Goal: Task Accomplishment & Management: Manage account settings

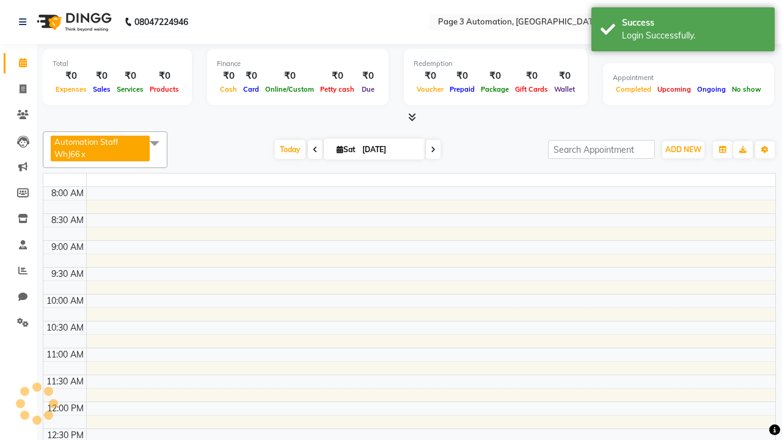
select select "en"
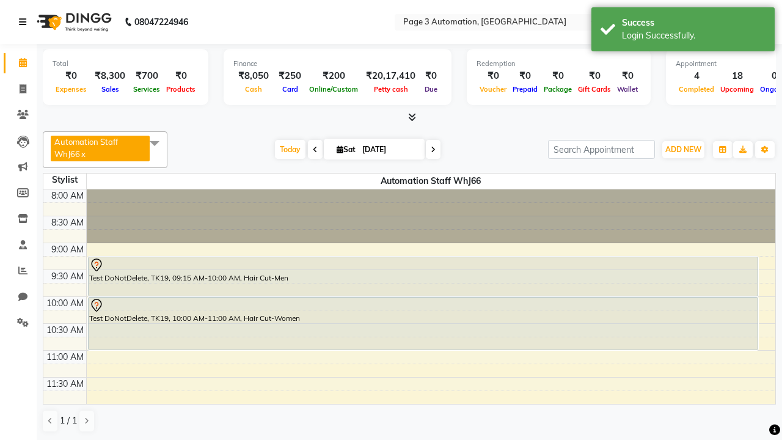
click at [25, 22] on icon at bounding box center [22, 22] width 7 height 9
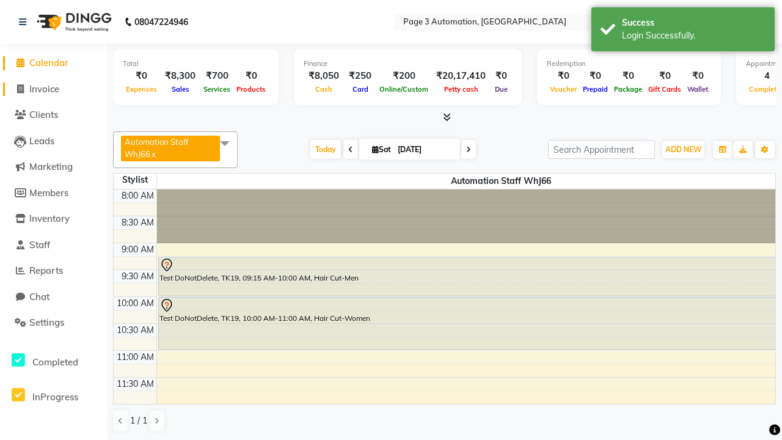
click at [53, 89] on span "Invoice" at bounding box center [44, 89] width 30 height 12
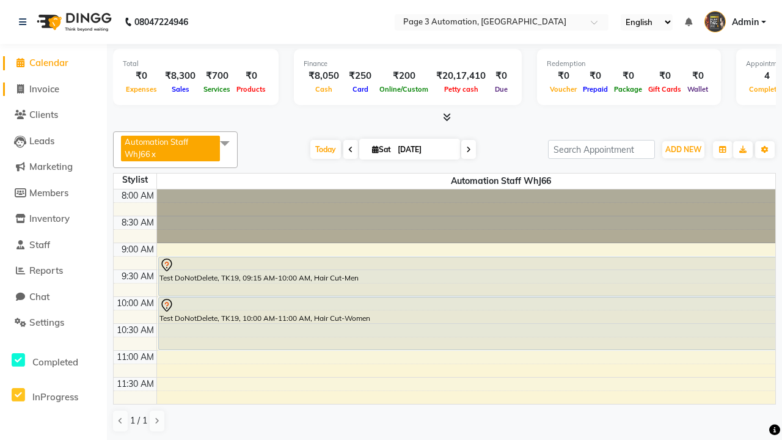
select select "2774"
select select "service"
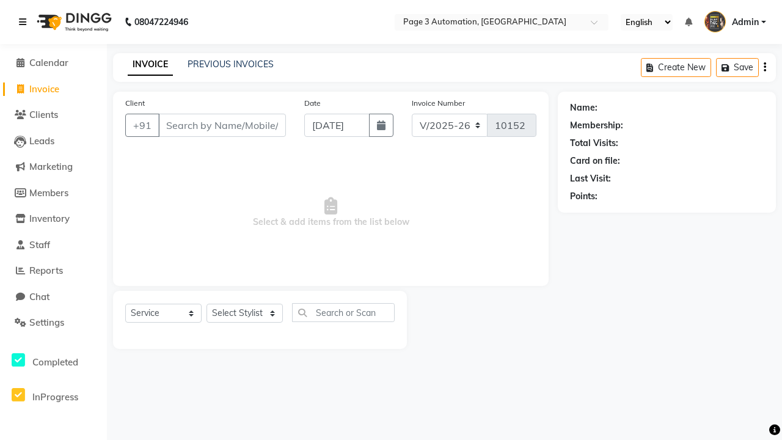
click at [25, 22] on icon at bounding box center [22, 22] width 7 height 9
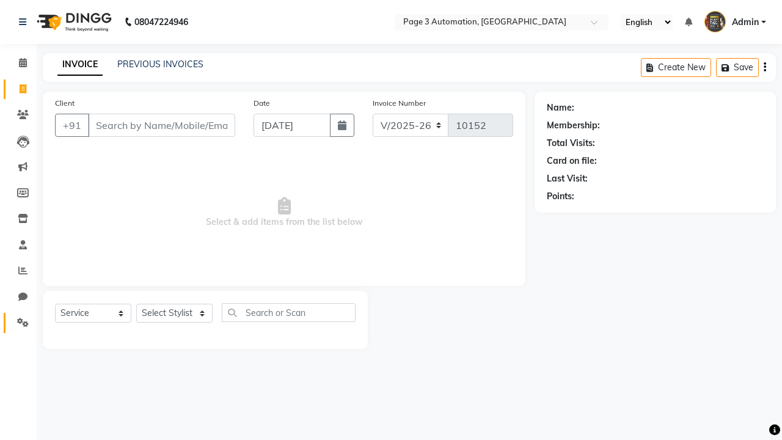
click at [18, 322] on icon at bounding box center [23, 322] width 12 height 9
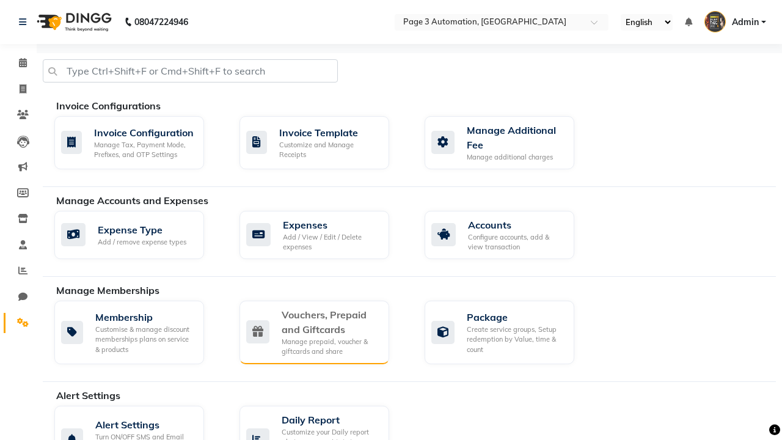
click at [330, 321] on div "Vouchers, Prepaid and Giftcards" at bounding box center [331, 321] width 98 height 29
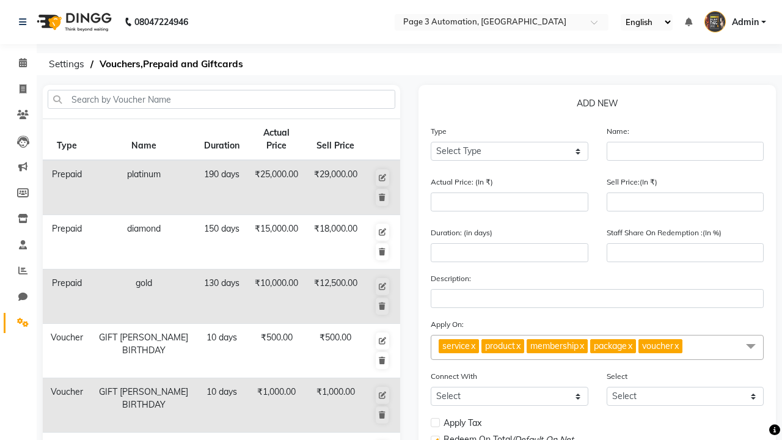
select select "V"
type input "Testing Voucher Zzb"
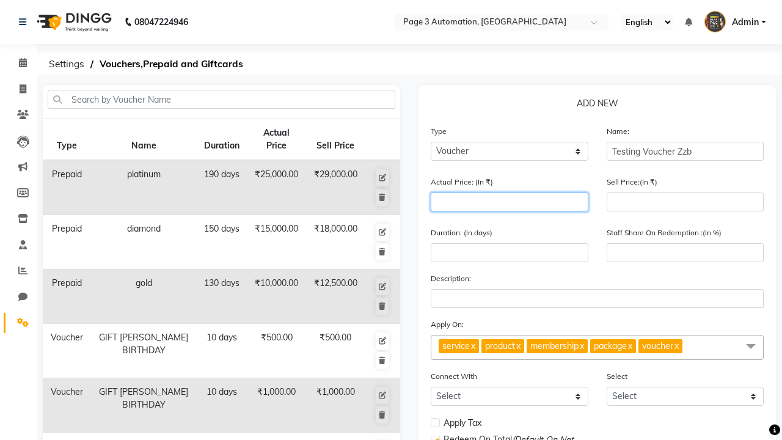
type input "1500"
type input "0"
type input "1500"
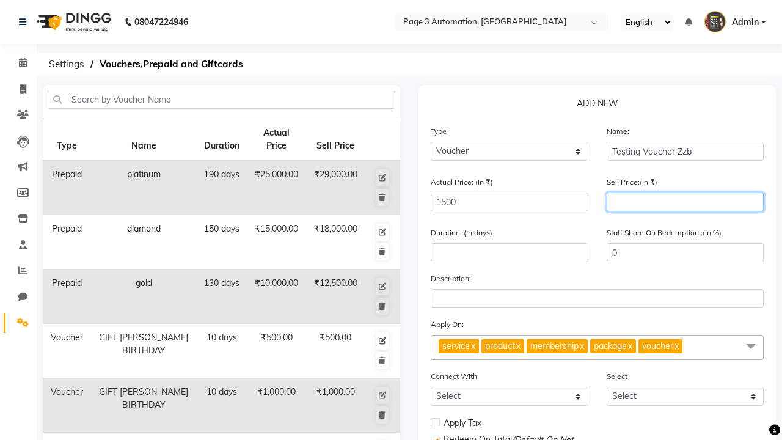
type input "1200"
type input "80"
type input "1200"
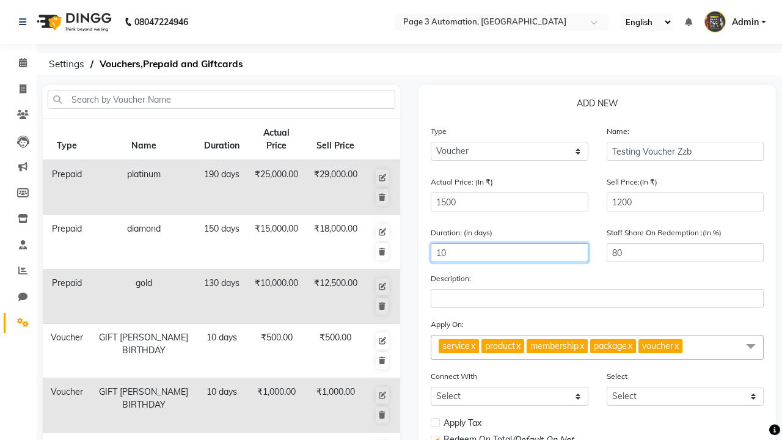
type input "10"
select select
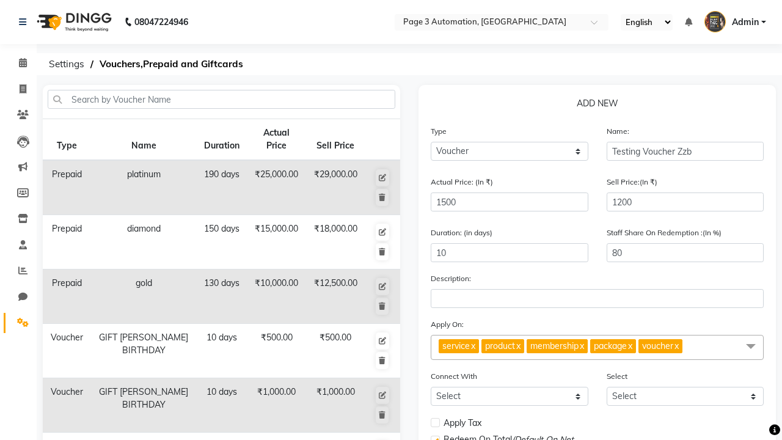
checkbox input "false"
checkbox input "true"
checkbox input "false"
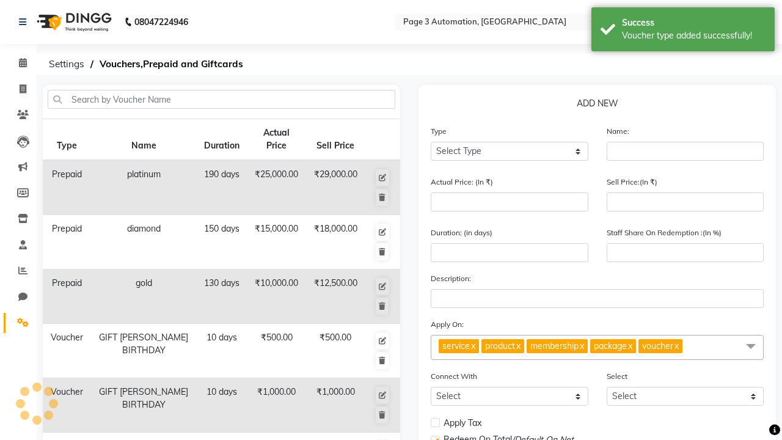
scroll to position [304, 0]
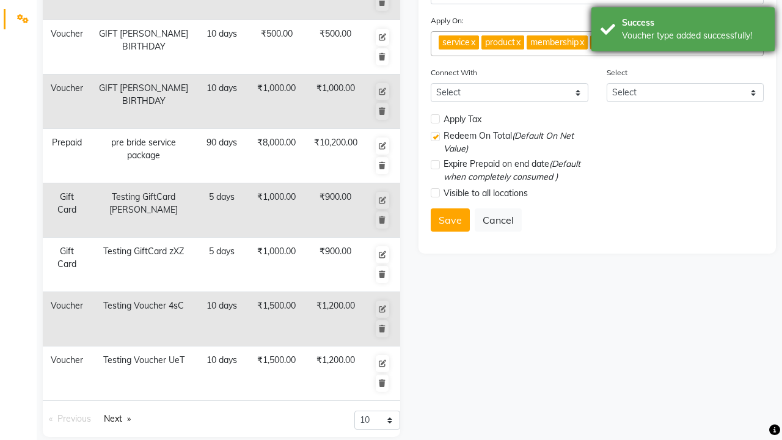
click at [683, 31] on div "Voucher type added successfully!" at bounding box center [694, 35] width 144 height 13
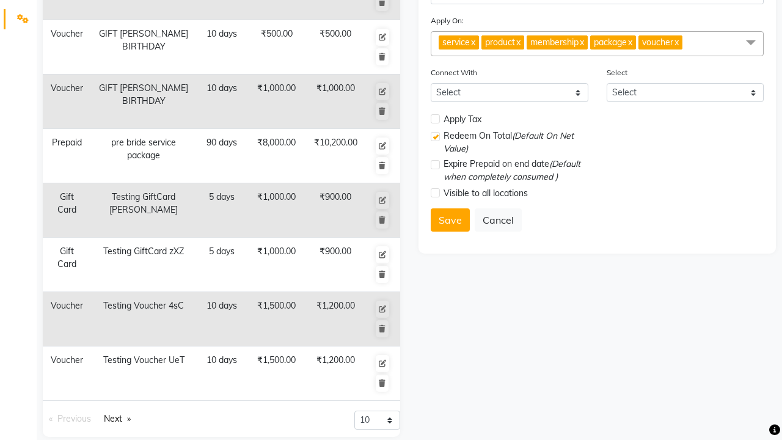
scroll to position [0, 0]
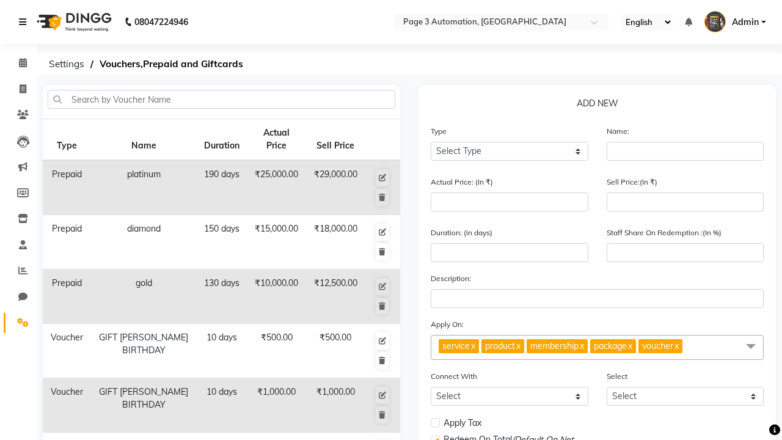
click at [25, 22] on icon at bounding box center [22, 22] width 7 height 9
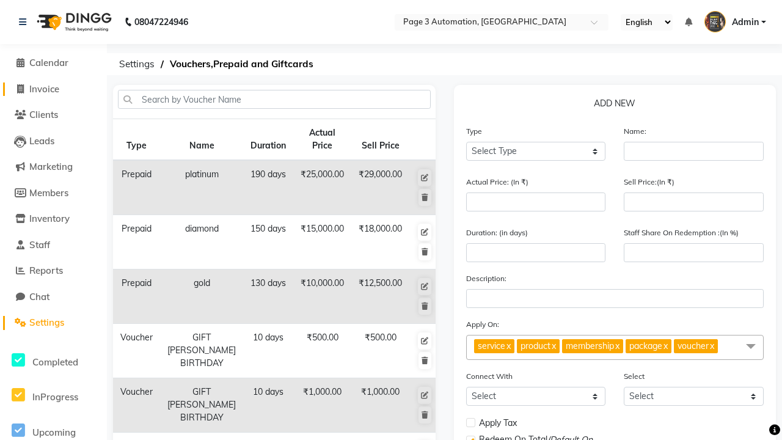
click at [53, 89] on span "Invoice" at bounding box center [44, 89] width 30 height 12
select select "2774"
select select "service"
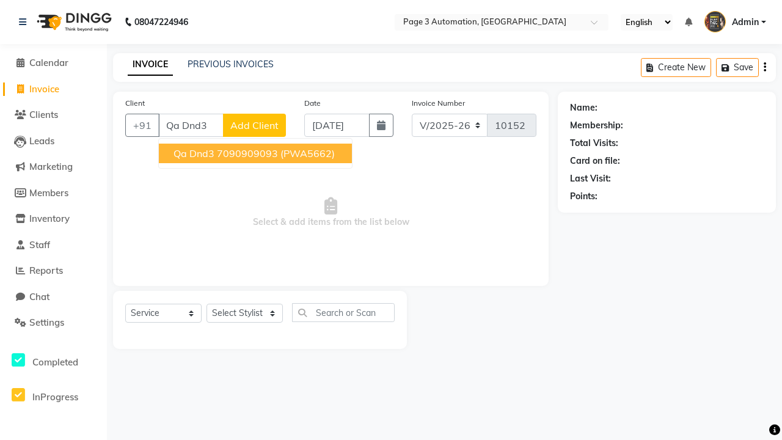
click at [257, 153] on ngb-highlight "7090909093" at bounding box center [247, 153] width 61 height 12
type input "7090909093"
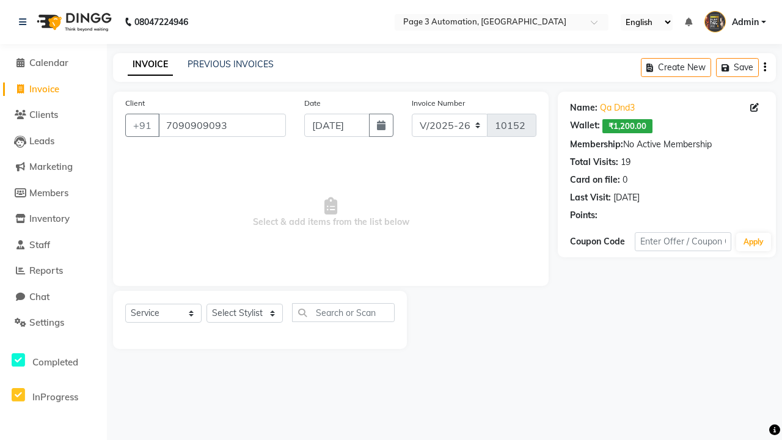
select select "V"
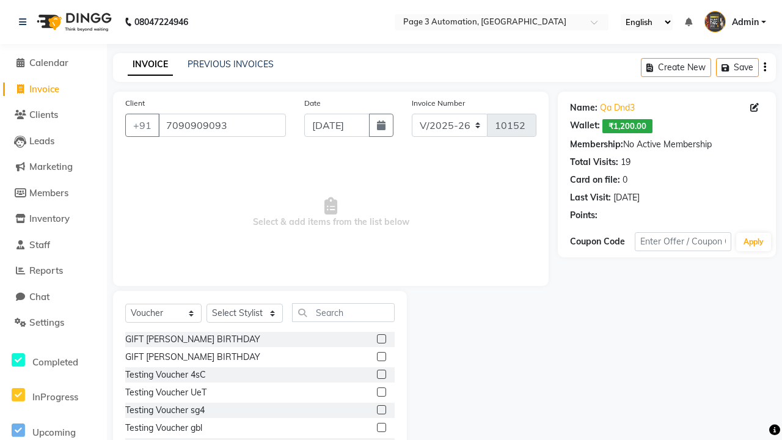
select select "71572"
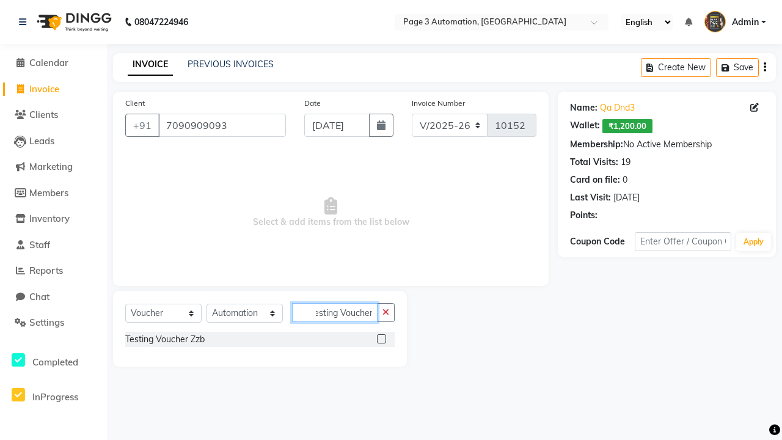
type input "Testing Voucher Zzb"
click at [381, 338] on label at bounding box center [381, 338] width 9 height 9
click at [381, 338] on input "checkbox" at bounding box center [381, 339] width 8 height 8
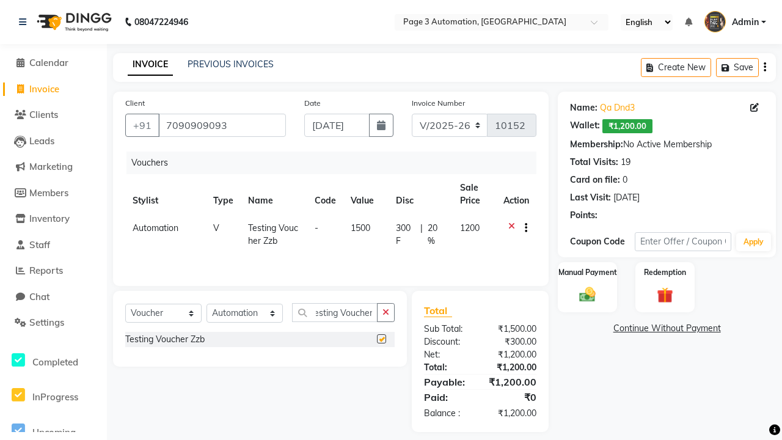
scroll to position [0, 0]
checkbox input "false"
click at [587, 272] on label "Manual Payment" at bounding box center [587, 272] width 61 height 12
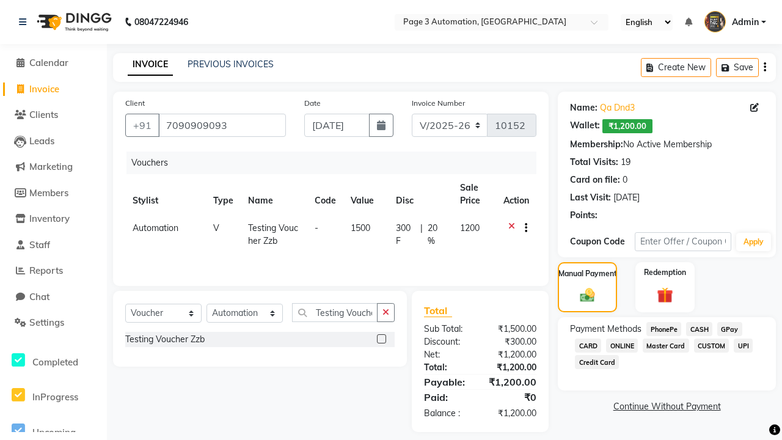
click at [699, 329] on span "CASH" at bounding box center [699, 329] width 26 height 14
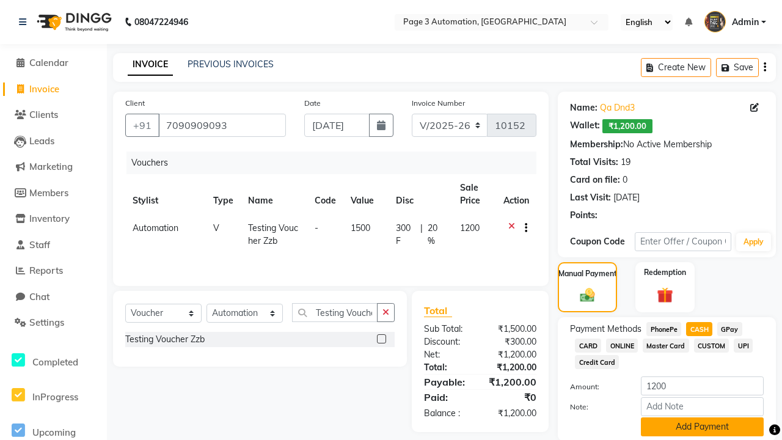
click at [702, 426] on button "Add Payment" at bounding box center [702, 426] width 123 height 19
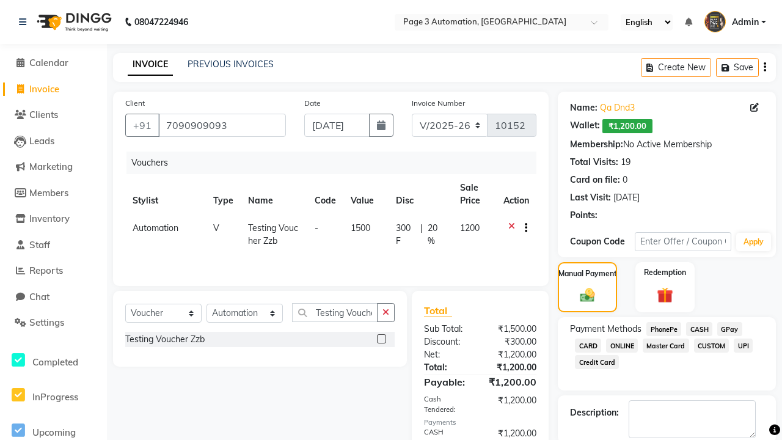
checkbox input "false"
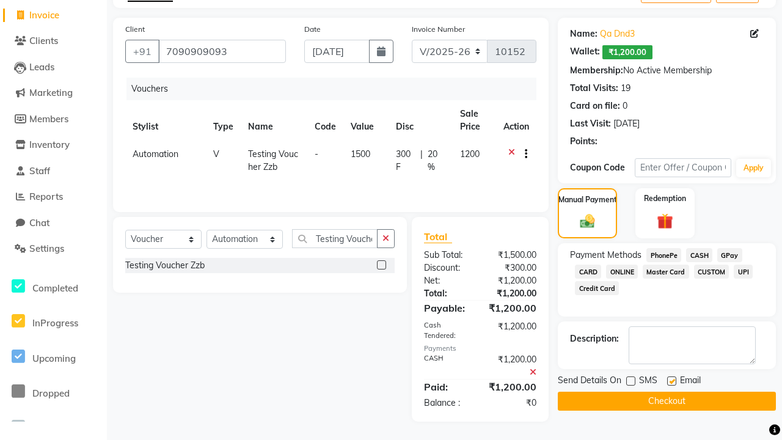
click at [671, 381] on label at bounding box center [671, 380] width 9 height 9
click at [671, 381] on input "checkbox" at bounding box center [671, 381] width 8 height 8
checkbox input "false"
click at [666, 401] on button "Checkout" at bounding box center [667, 401] width 218 height 19
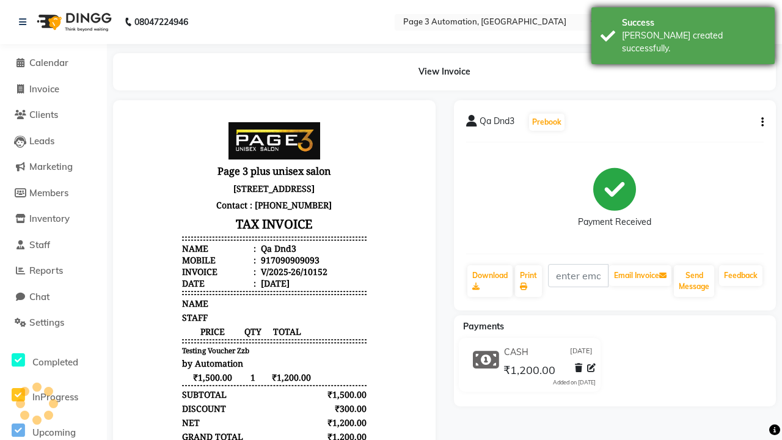
click at [683, 31] on div "[PERSON_NAME] created successfully." at bounding box center [694, 42] width 144 height 26
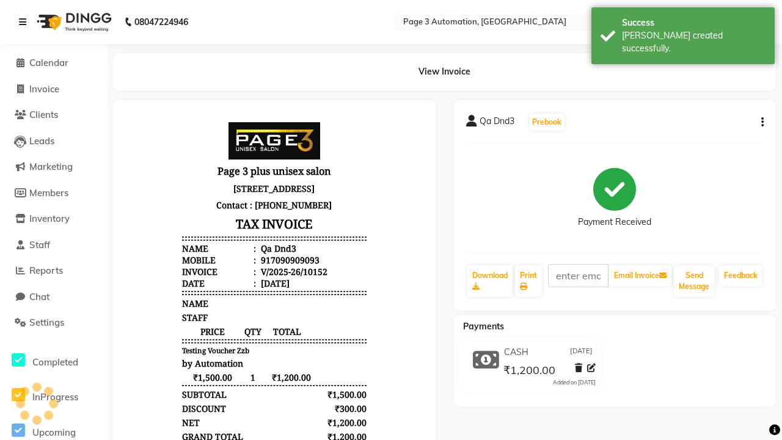
click at [25, 22] on icon at bounding box center [22, 22] width 7 height 9
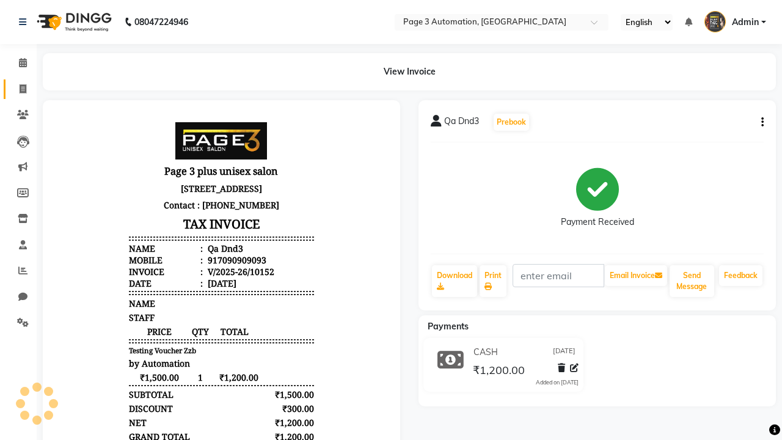
click at [18, 89] on span at bounding box center [22, 89] width 21 height 14
select select "2774"
select select "service"
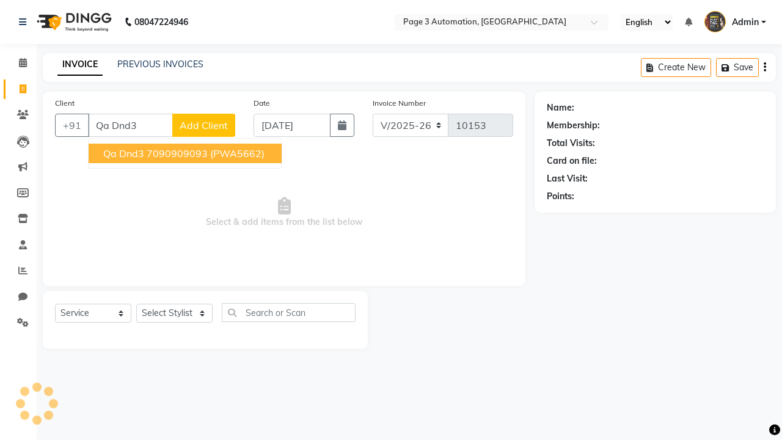
click at [186, 153] on ngb-highlight "7090909093" at bounding box center [177, 153] width 61 height 12
type input "7090909093"
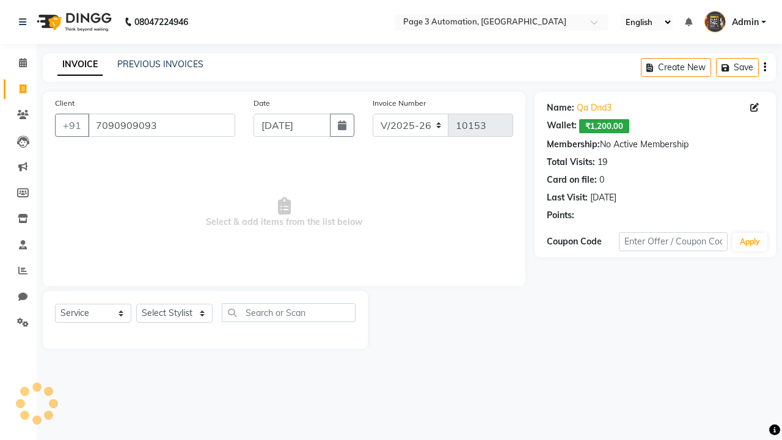
select select "71572"
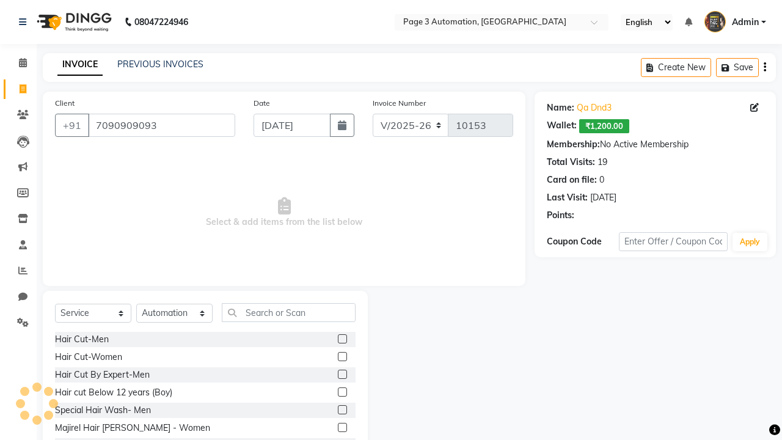
click at [341, 374] on label at bounding box center [342, 374] width 9 height 9
click at [341, 374] on input "checkbox" at bounding box center [342, 375] width 8 height 8
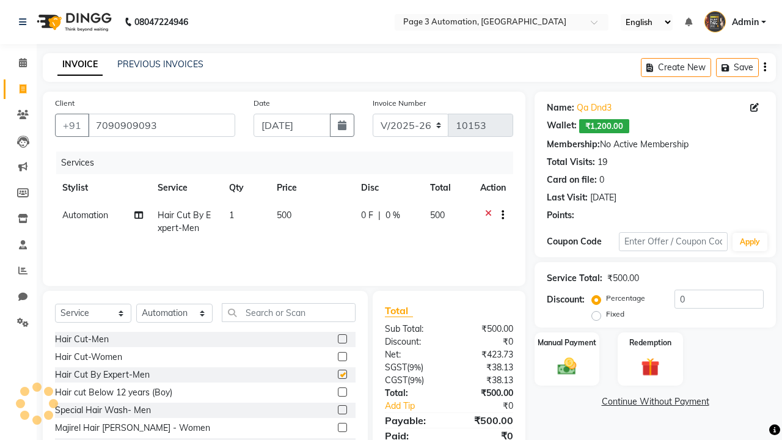
checkbox input "false"
click at [650, 342] on label "Redemption" at bounding box center [650, 342] width 44 height 12
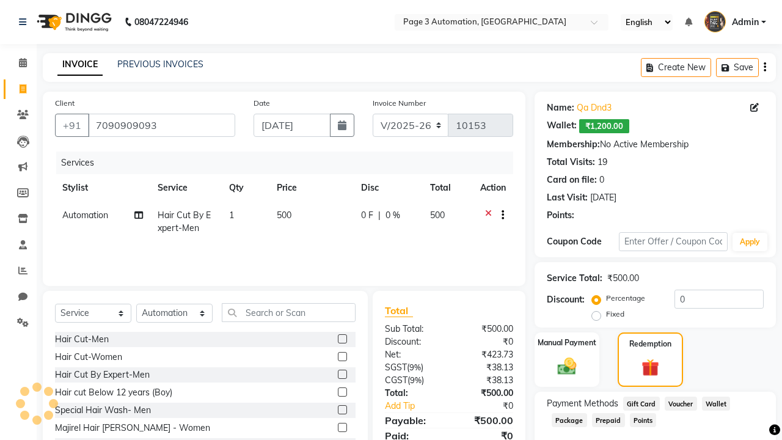
click at [680, 403] on span "Voucher" at bounding box center [681, 403] width 32 height 14
click at [735, 22] on span "Admin" at bounding box center [745, 22] width 27 height 13
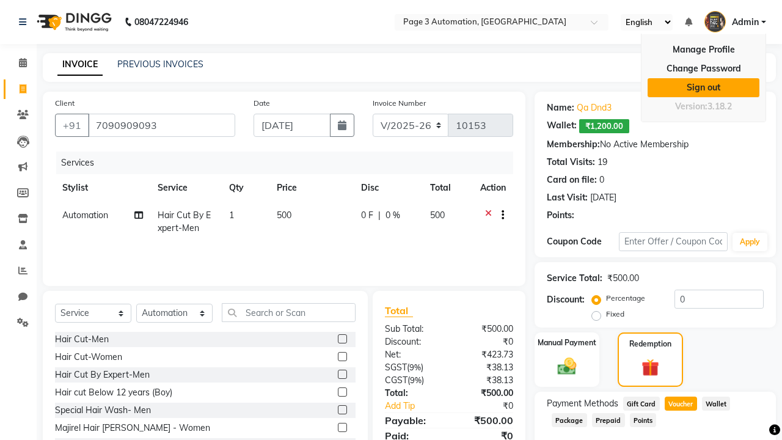
click at [703, 87] on link "Sign out" at bounding box center [703, 87] width 112 height 19
